Goal: Use online tool/utility: Utilize a website feature to perform a specific function

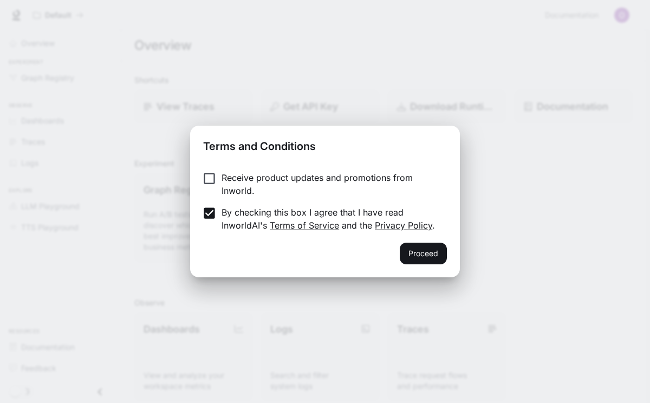
click at [213, 157] on h2 "Terms and Conditions" at bounding box center [325, 144] width 270 height 37
click at [428, 252] on button "Proceed" at bounding box center [423, 254] width 47 height 22
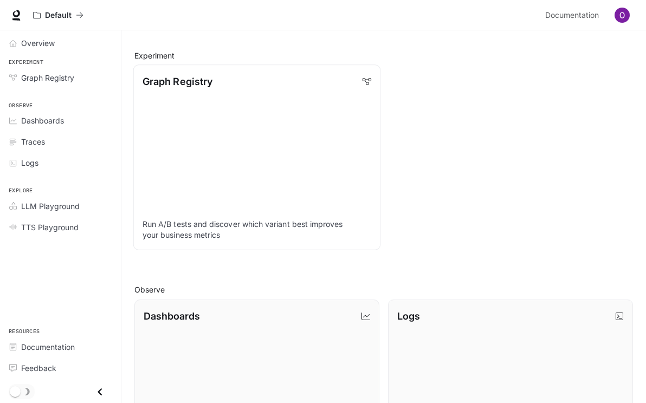
scroll to position [149, 0]
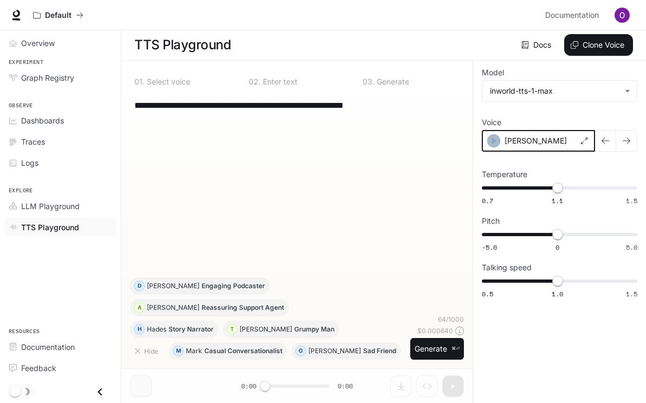
click at [488, 140] on icon "button" at bounding box center [493, 140] width 11 height 11
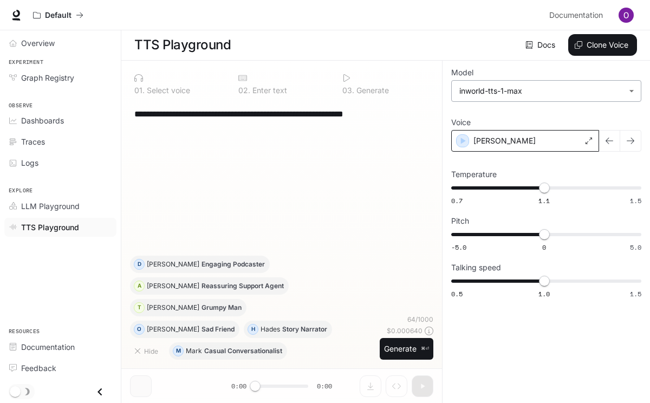
click at [609, 90] on body "**********" at bounding box center [325, 200] width 650 height 403
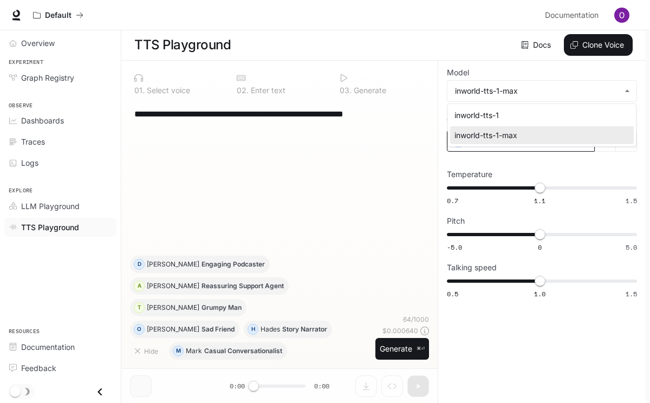
click at [568, 176] on div at bounding box center [325, 201] width 650 height 403
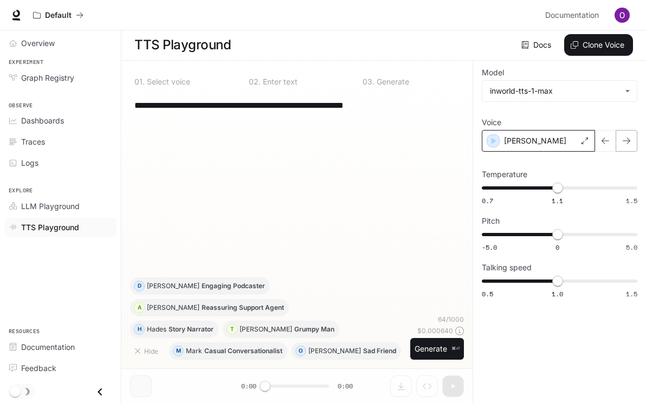
click at [627, 138] on icon "button" at bounding box center [626, 141] width 8 height 6
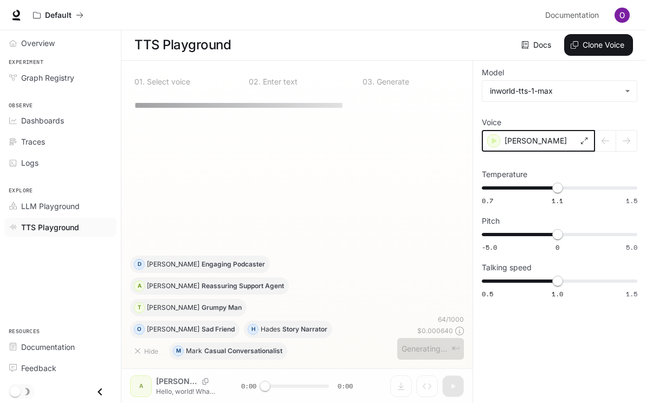
click at [488, 138] on icon "button" at bounding box center [493, 140] width 11 height 11
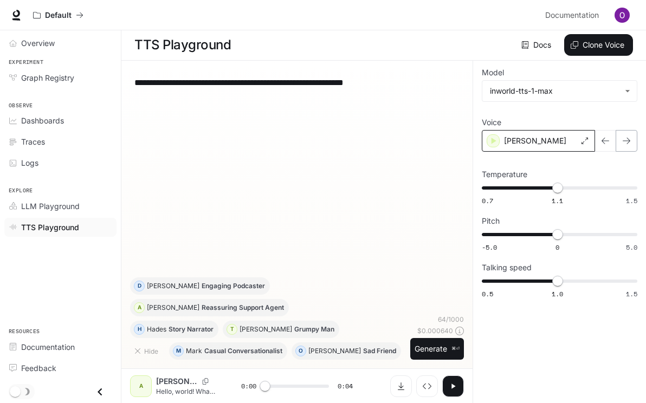
click at [623, 136] on icon "button" at bounding box center [626, 140] width 9 height 9
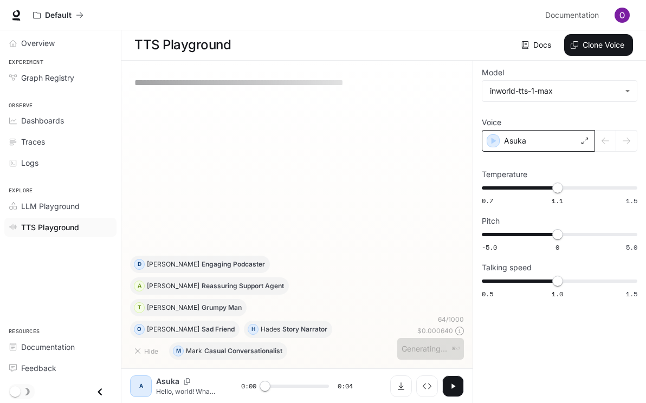
click at [481, 142] on div "Asuka" at bounding box center [537, 141] width 113 height 22
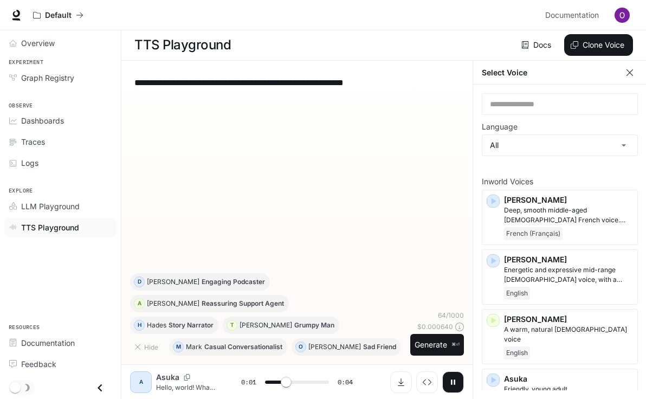
click at [633, 68] on icon "button" at bounding box center [629, 72] width 11 height 11
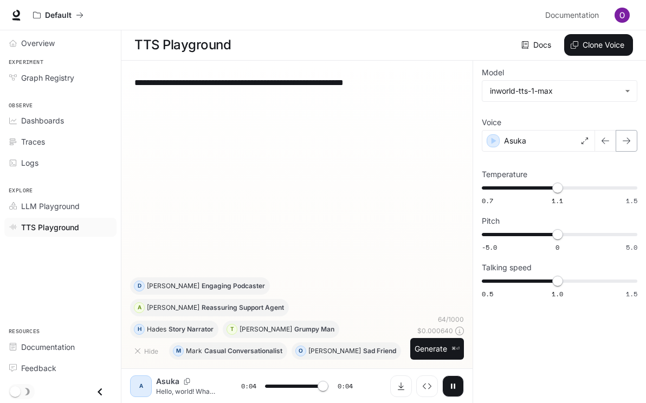
click at [627, 133] on button "button" at bounding box center [626, 141] width 22 height 22
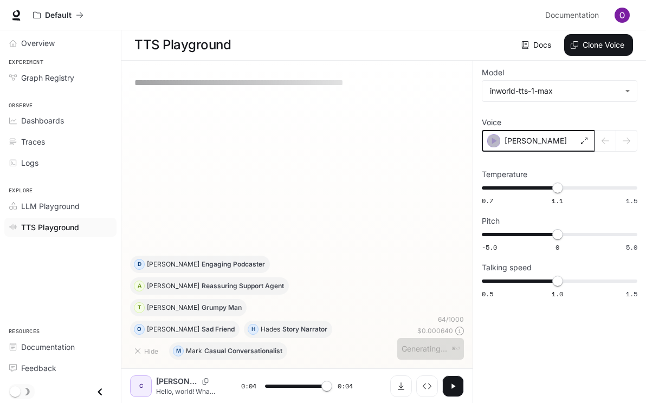
click at [488, 137] on icon "button" at bounding box center [493, 140] width 11 height 11
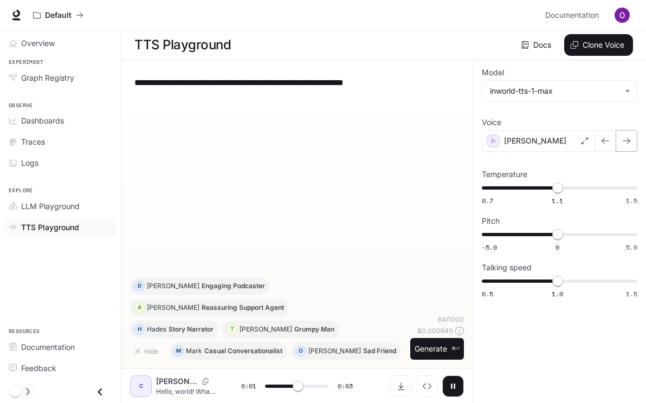
click at [627, 141] on icon "button" at bounding box center [626, 140] width 9 height 9
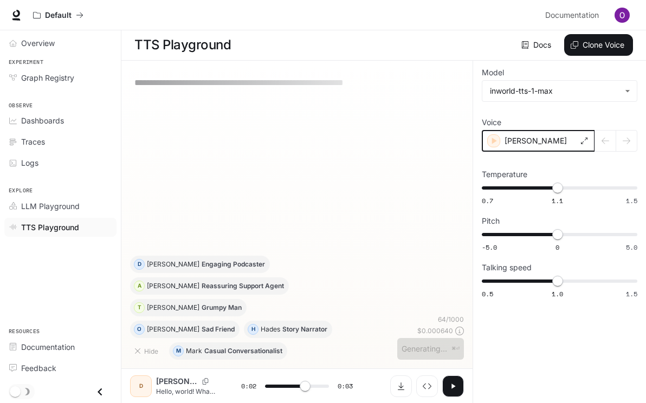
click at [488, 135] on icon "button" at bounding box center [493, 140] width 11 height 11
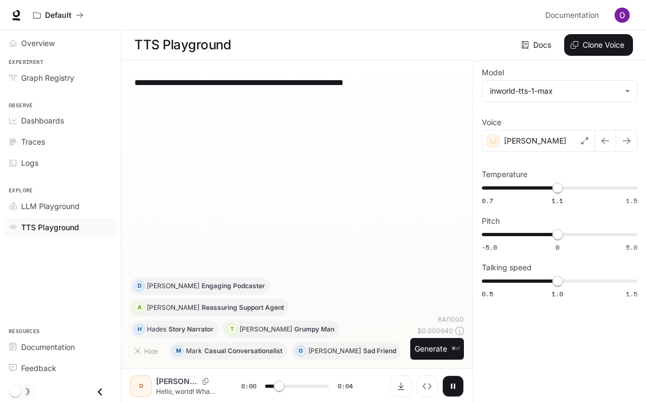
type input "***"
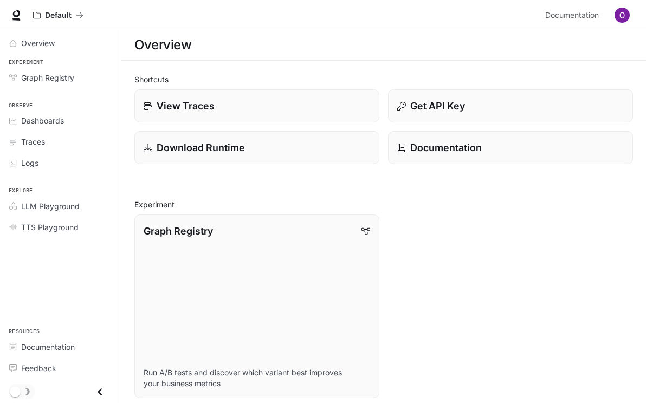
scroll to position [149, 0]
